Goal: Navigation & Orientation: Go to known website

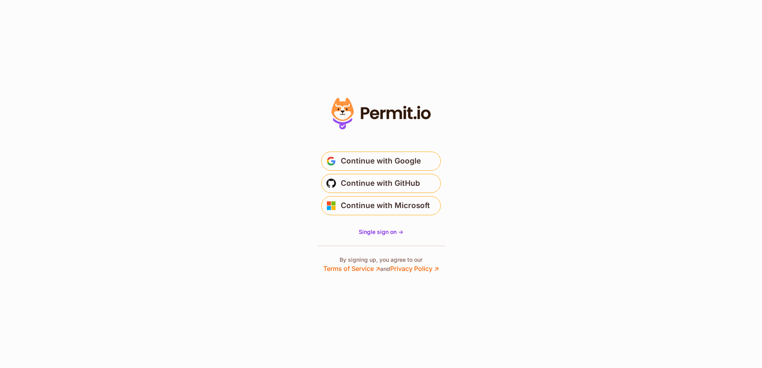
click at [383, 121] on icon at bounding box center [381, 114] width 110 height 38
click at [381, 116] on icon at bounding box center [382, 115] width 5 height 10
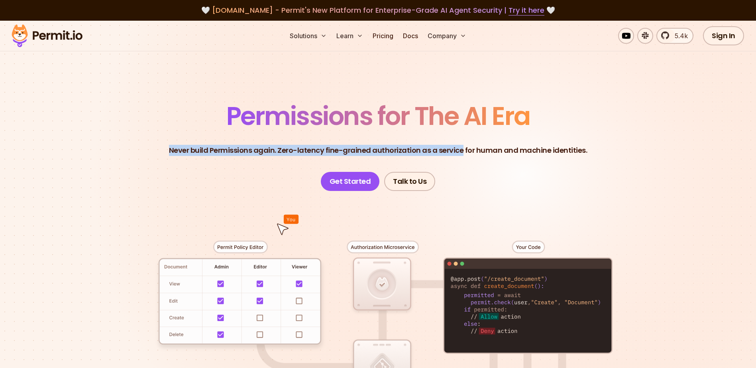
drag, startPoint x: 292, startPoint y: 134, endPoint x: 521, endPoint y: 151, distance: 230.0
click at [509, 151] on header "Permissions for The AI Era Never build Permissions again. Zero-latency fine-gra…" at bounding box center [378, 148] width 558 height 88
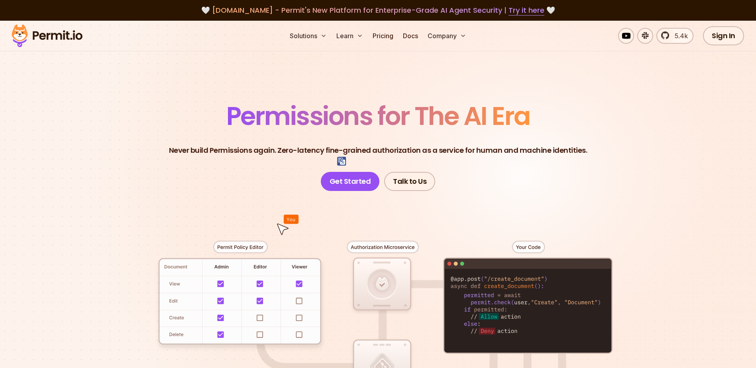
click at [574, 149] on p "Never build Permissions again. Zero-latency fine-grained authorization as a ser…" at bounding box center [378, 150] width 418 height 11
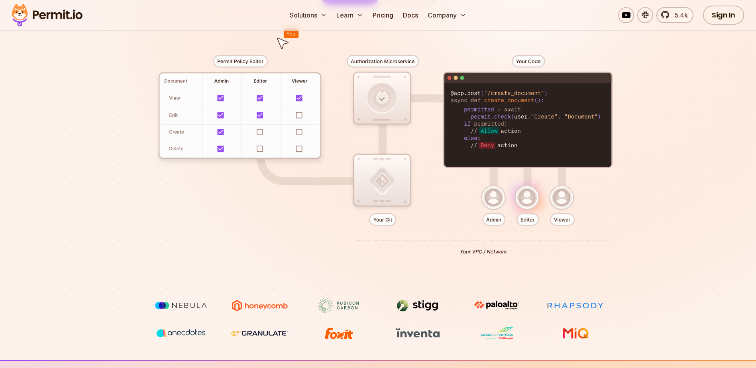
scroll to position [191, 0]
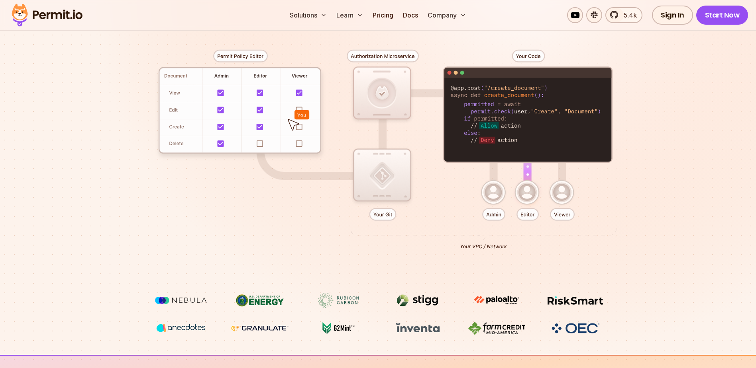
drag, startPoint x: 529, startPoint y: 192, endPoint x: 590, endPoint y: 193, distance: 61.7
click at [529, 193] on div at bounding box center [378, 146] width 558 height 293
click at [591, 193] on div at bounding box center [378, 146] width 558 height 293
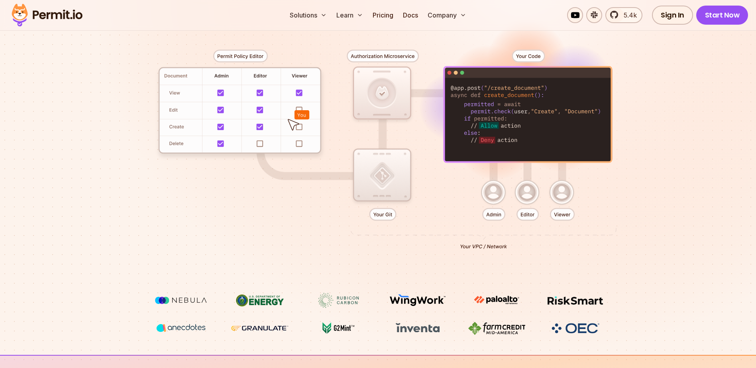
click at [568, 191] on div at bounding box center [378, 146] width 558 height 293
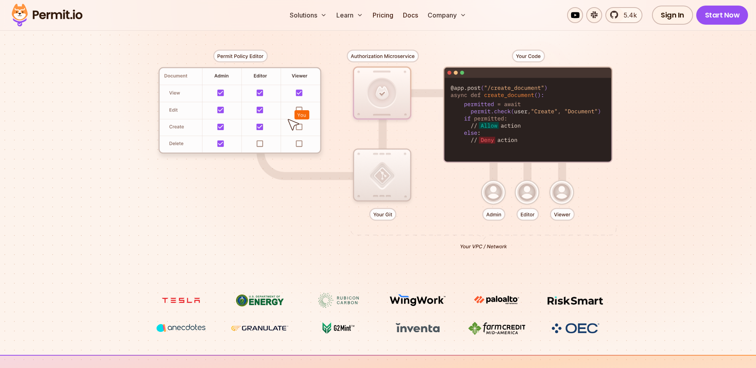
click at [564, 194] on div at bounding box center [378, 146] width 558 height 293
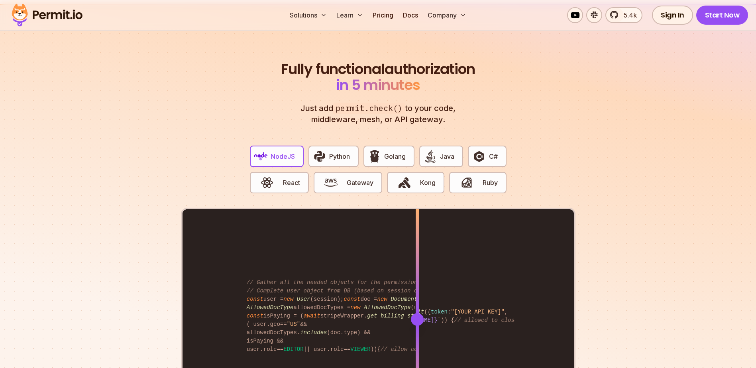
scroll to position [1577, 0]
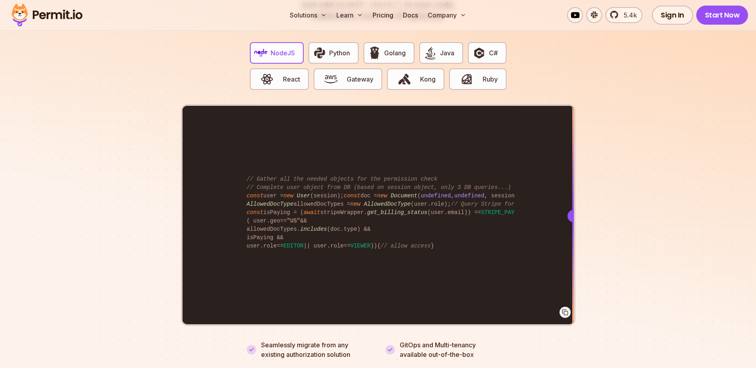
drag, startPoint x: 419, startPoint y: 208, endPoint x: 617, endPoint y: 207, distance: 198.0
click at [617, 207] on section "Fully functional authorization in 5 minutes Just add permit.check() to your cod…" at bounding box center [378, 148] width 756 height 497
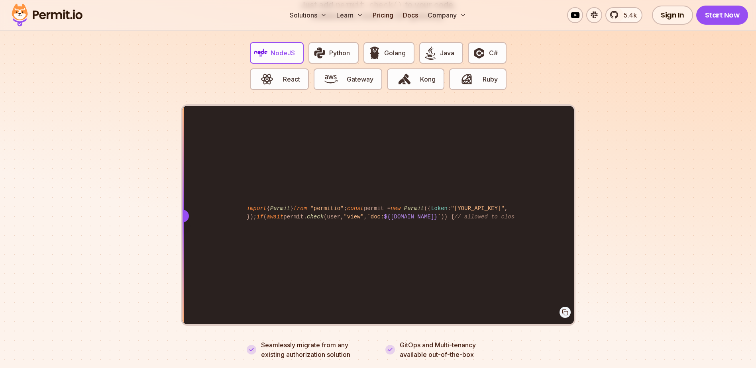
drag, startPoint x: 242, startPoint y: 135, endPoint x: 146, endPoint y: 186, distance: 108.9
click at [146, 186] on section "Fully functional authorization in 5 minutes Just add permit.check() to your cod…" at bounding box center [378, 148] width 756 height 497
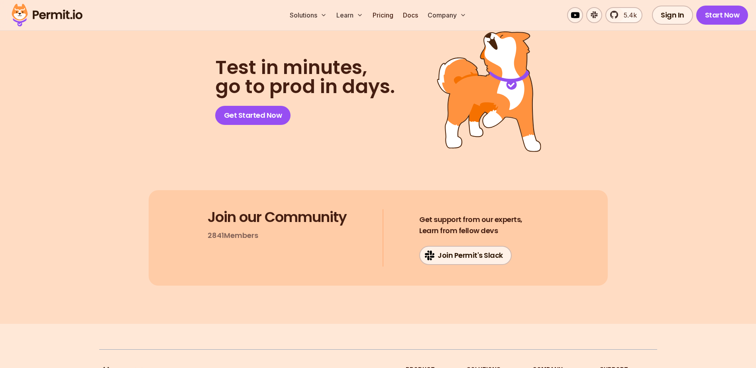
scroll to position [4261, 0]
